Goal: Use online tool/utility: Utilize a website feature to perform a specific function

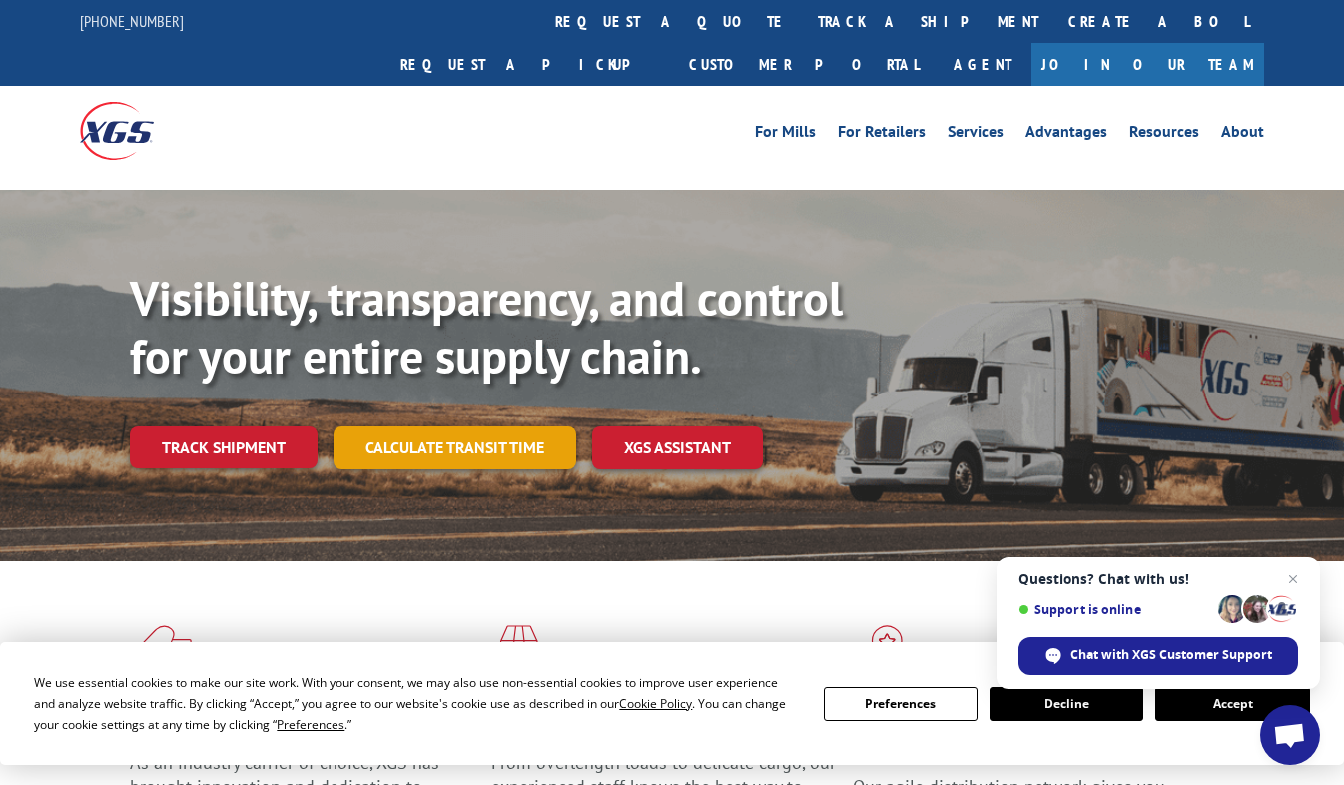
click at [455, 427] on link "Calculate transit time" at bounding box center [455, 448] width 243 height 43
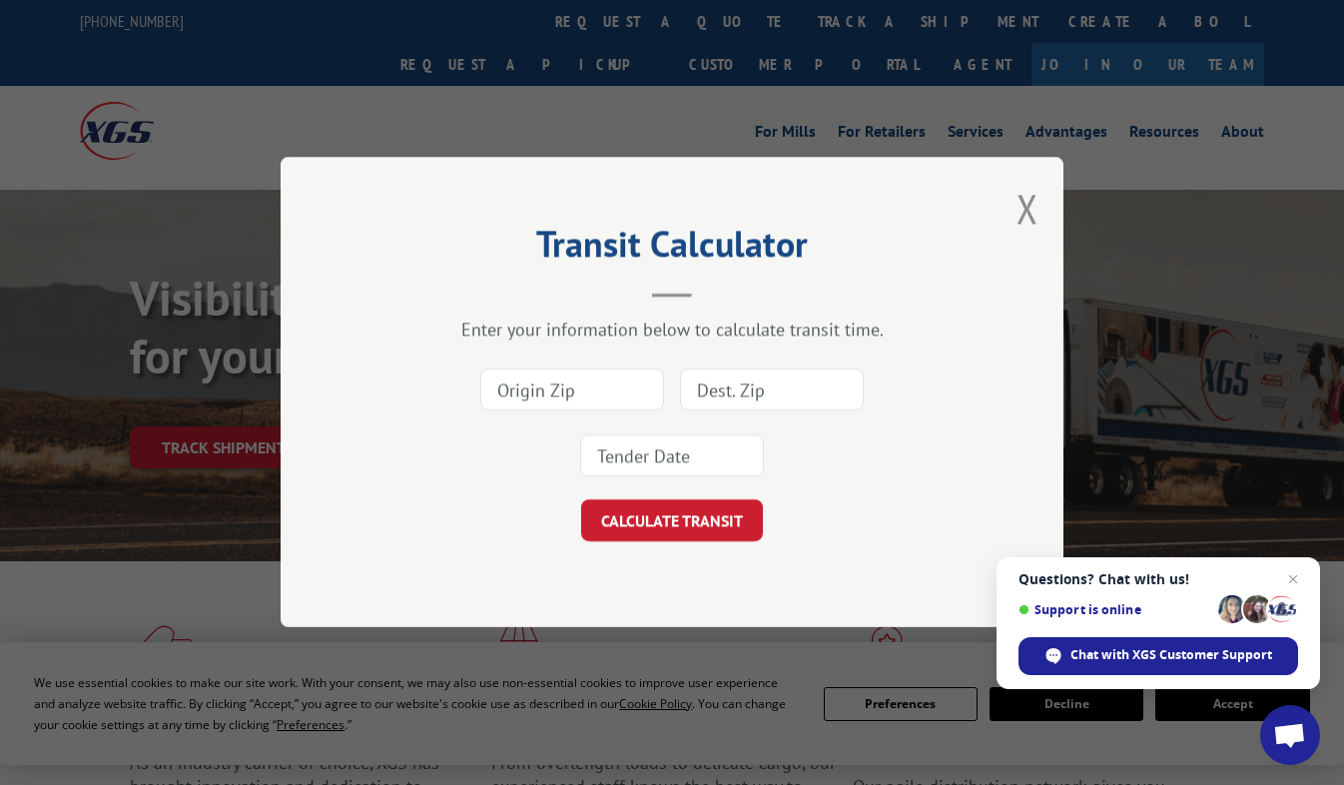
click at [512, 390] on input at bounding box center [572, 391] width 184 height 42
type input "19804"
click at [729, 403] on input at bounding box center [772, 391] width 184 height 42
type input "30701"
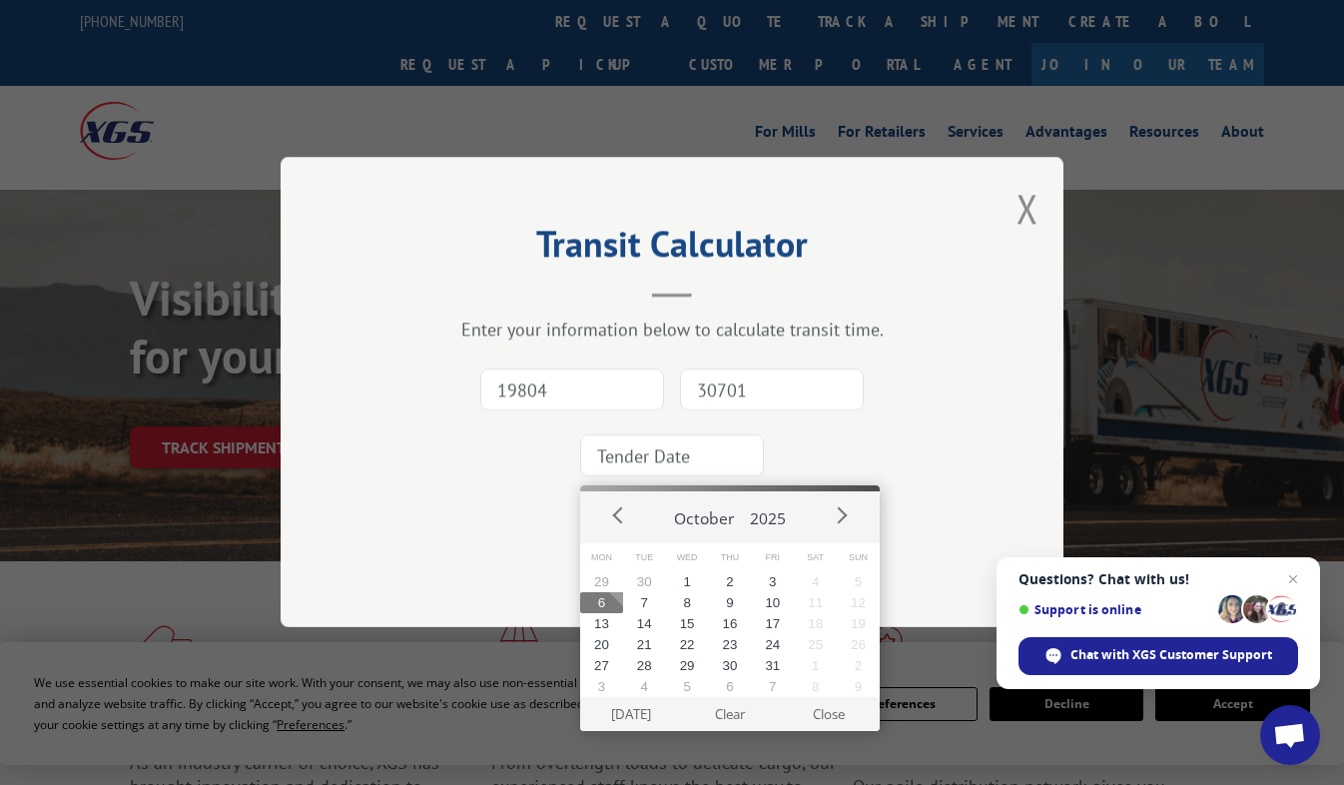
click at [683, 440] on input at bounding box center [672, 456] width 184 height 42
click at [731, 596] on button "9" at bounding box center [730, 602] width 43 height 21
type input "[DATE]"
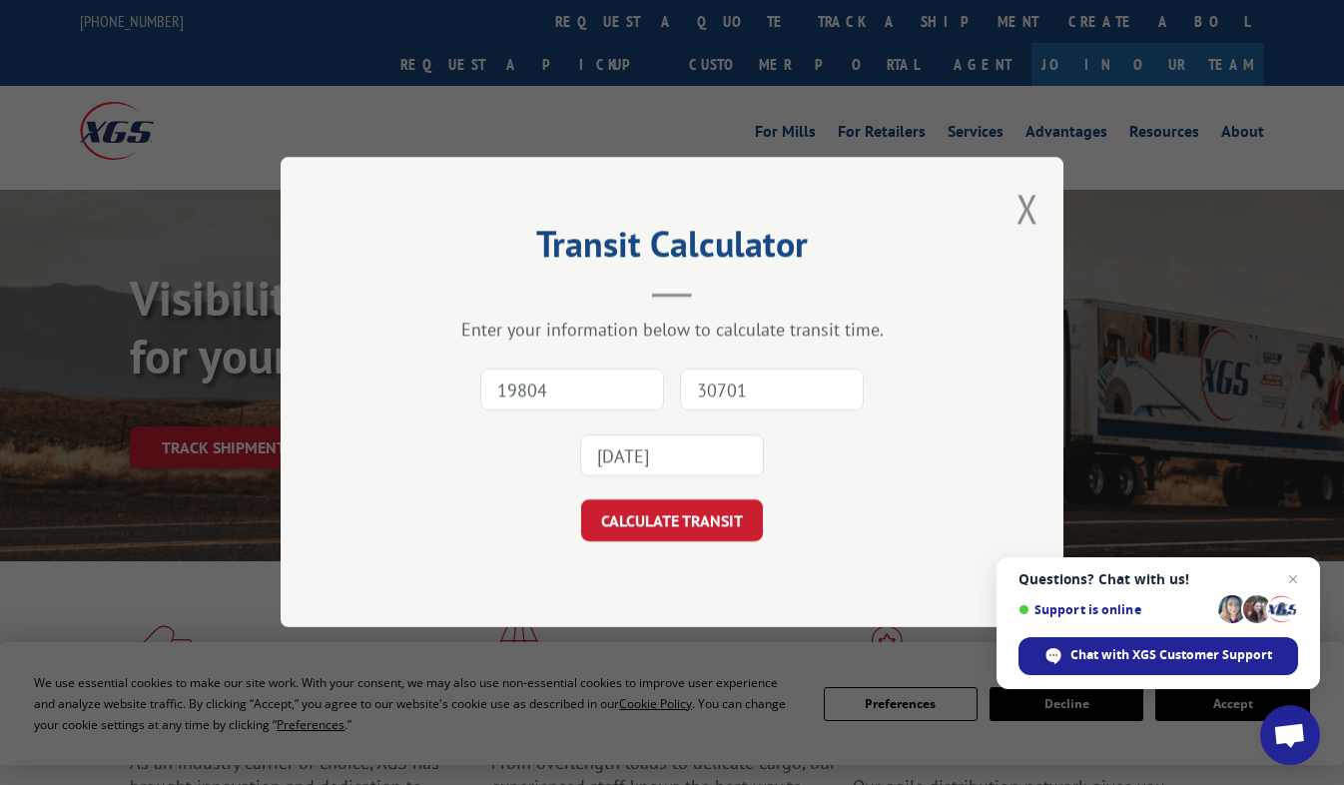
click at [642, 547] on div "Transit Calculator Enter your information below to calculate transit time. 1980…" at bounding box center [672, 392] width 783 height 470
click at [634, 521] on button "CALCULATE TRANSIT" at bounding box center [672, 521] width 182 height 42
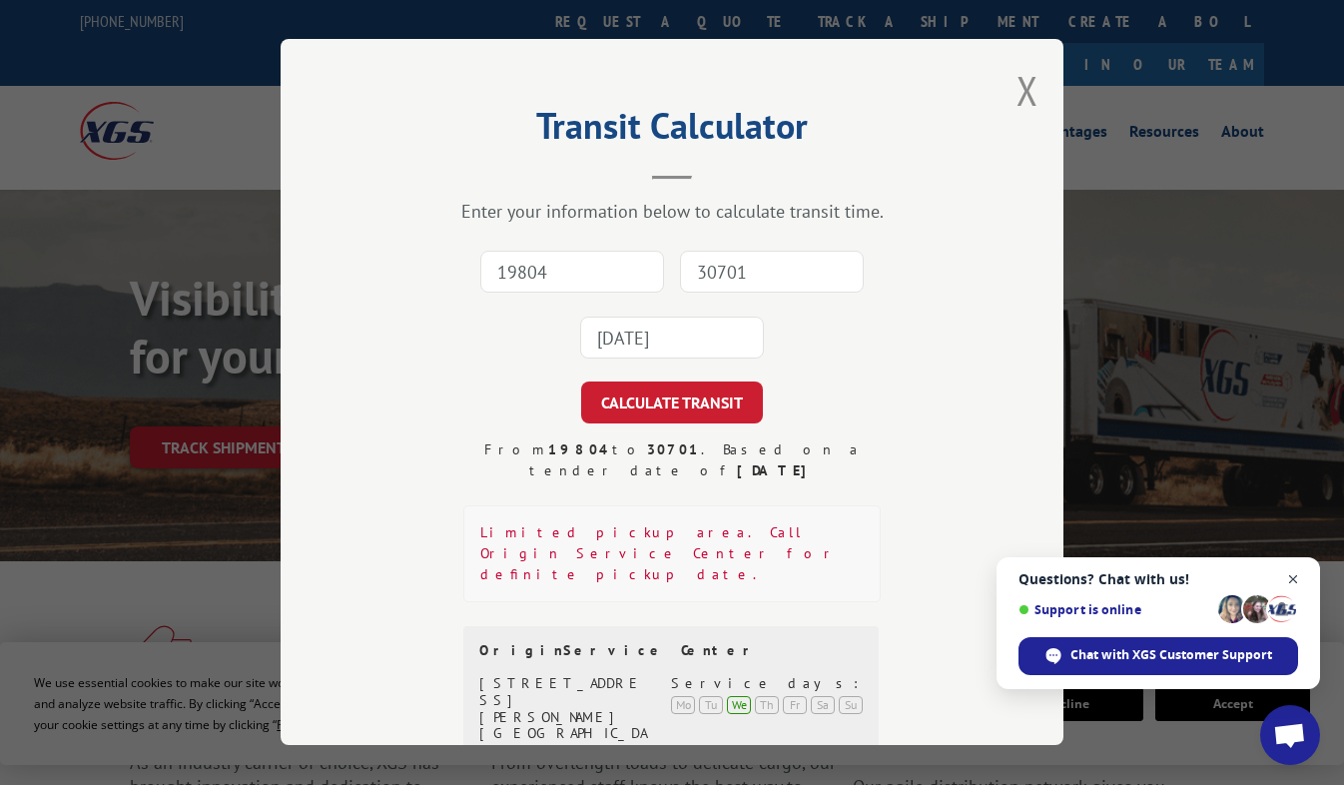
click at [1295, 576] on span "Close chat" at bounding box center [1294, 579] width 25 height 25
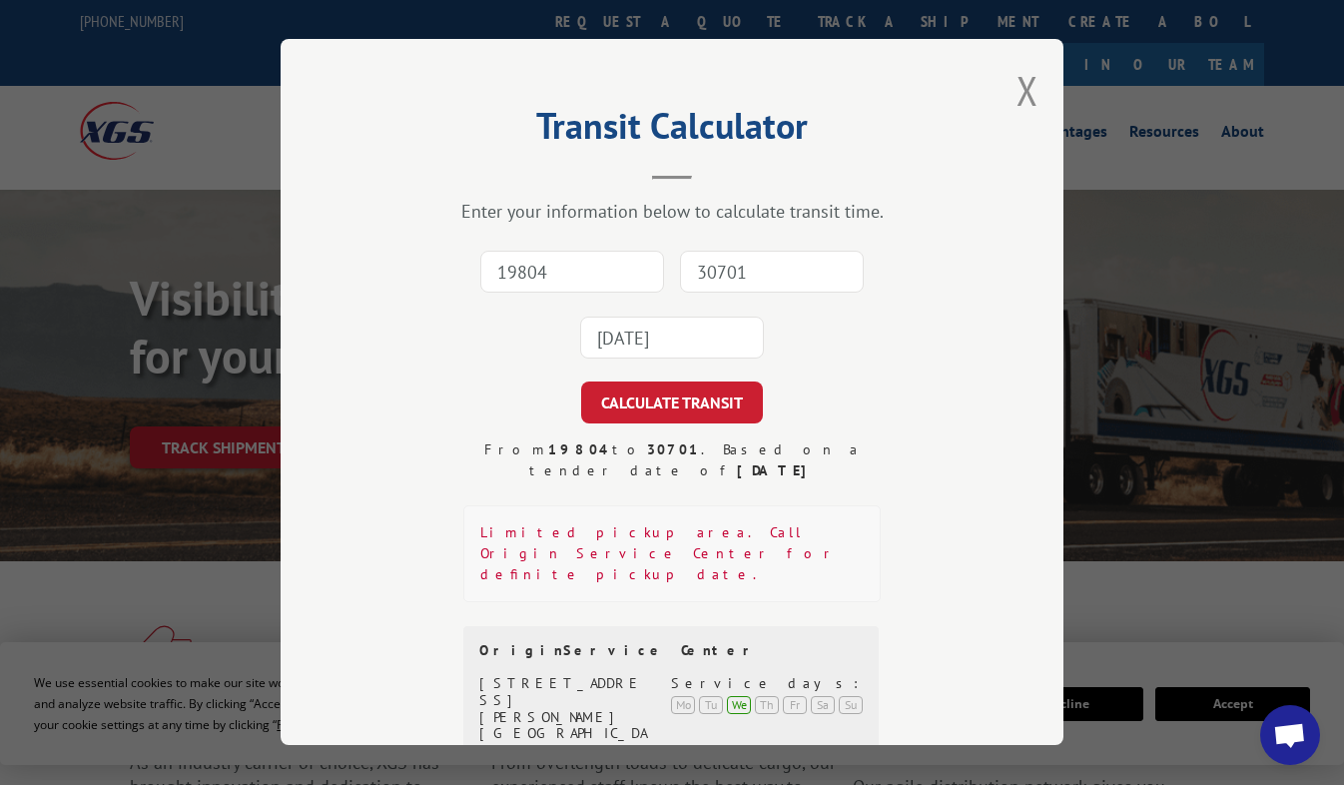
click at [1008, 100] on div "Transit Calculator Enter your information below to calculate transit time. 1980…" at bounding box center [672, 392] width 783 height 706
click at [1025, 86] on button "Close modal" at bounding box center [1028, 90] width 22 height 53
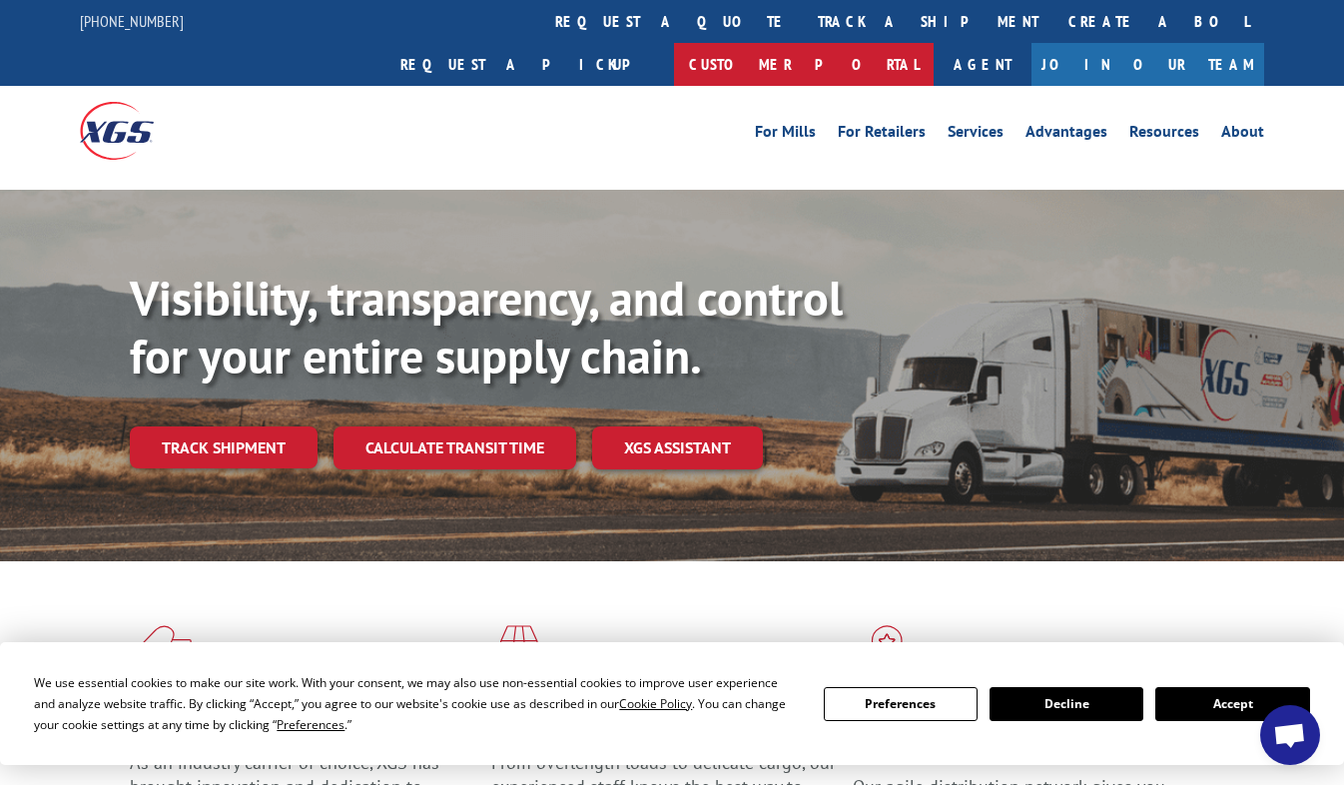
click at [934, 43] on link "Customer Portal" at bounding box center [804, 64] width 260 height 43
